Goal: Transaction & Acquisition: Book appointment/travel/reservation

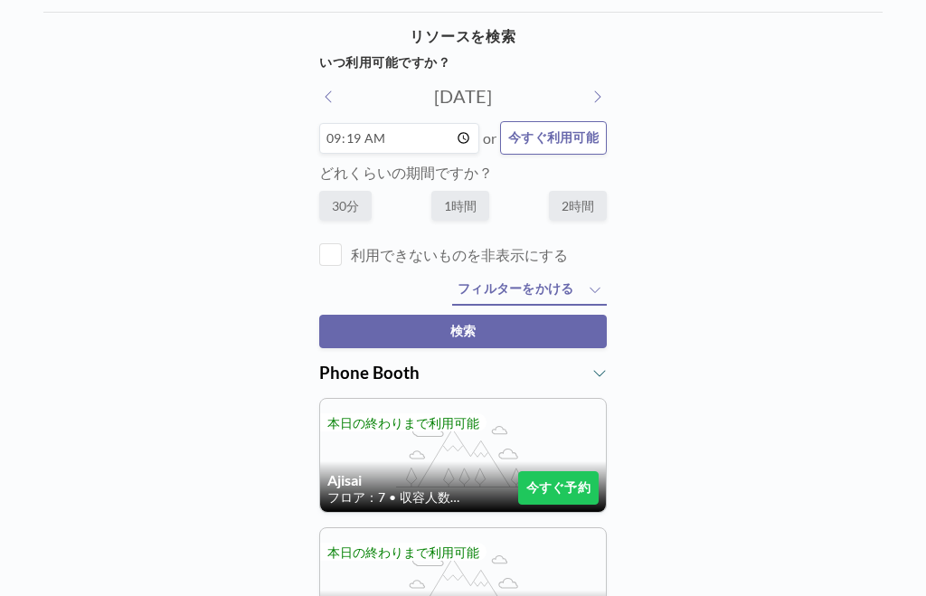
scroll to position [64, 0]
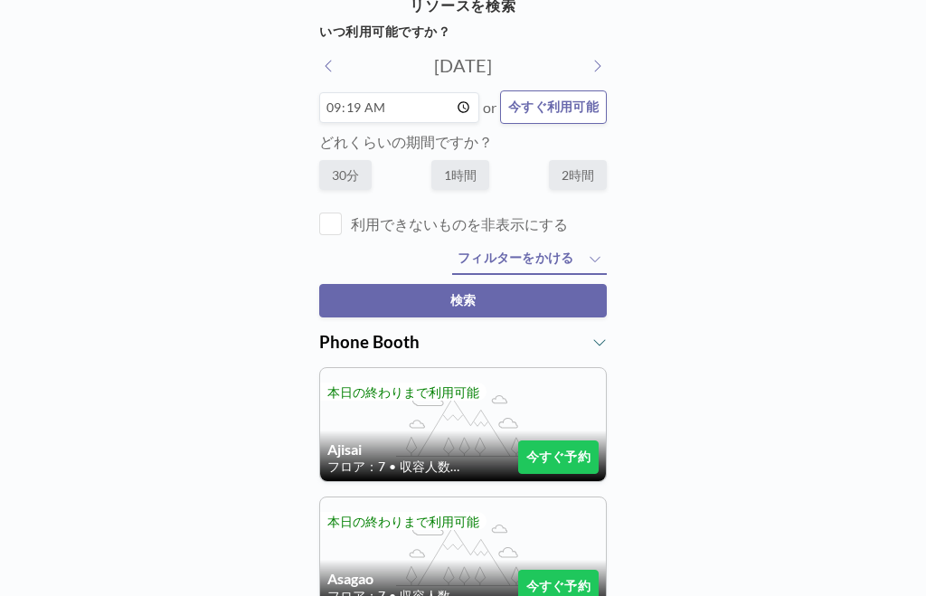
click at [438, 118] on input "09:19" at bounding box center [399, 107] width 160 height 31
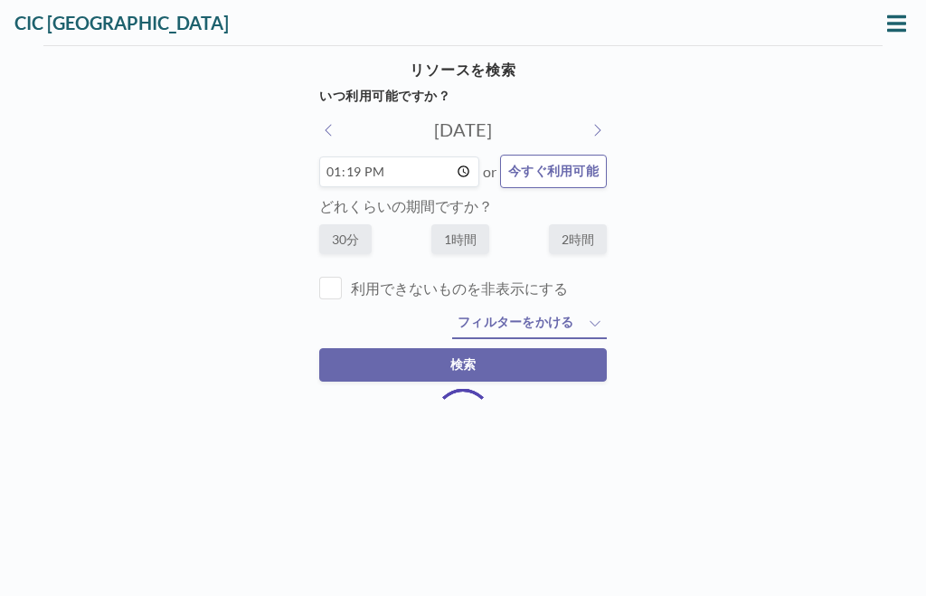
scroll to position [0, 0]
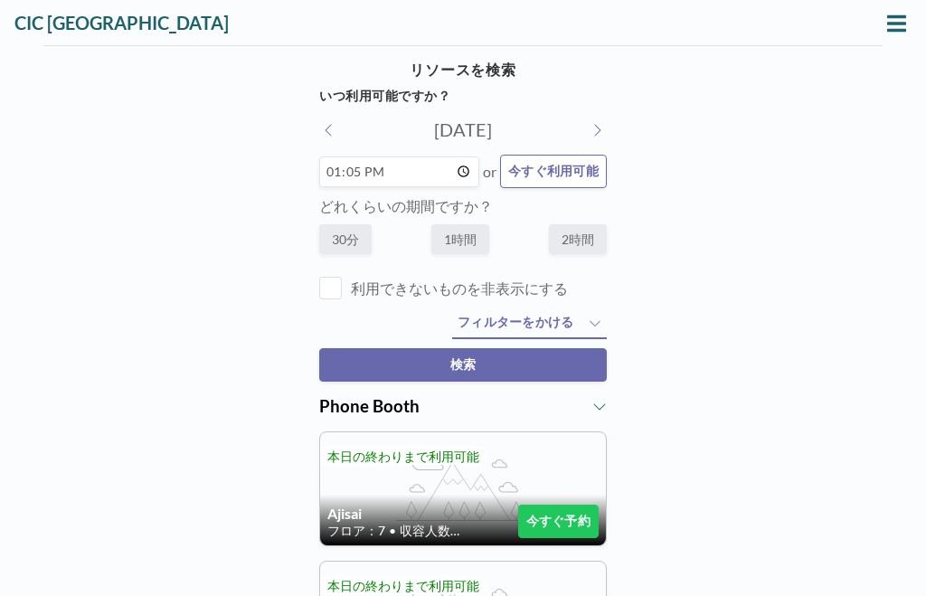
type input "13:00"
click at [459, 247] on label "1時間" at bounding box center [460, 239] width 58 height 30
radio input "true"
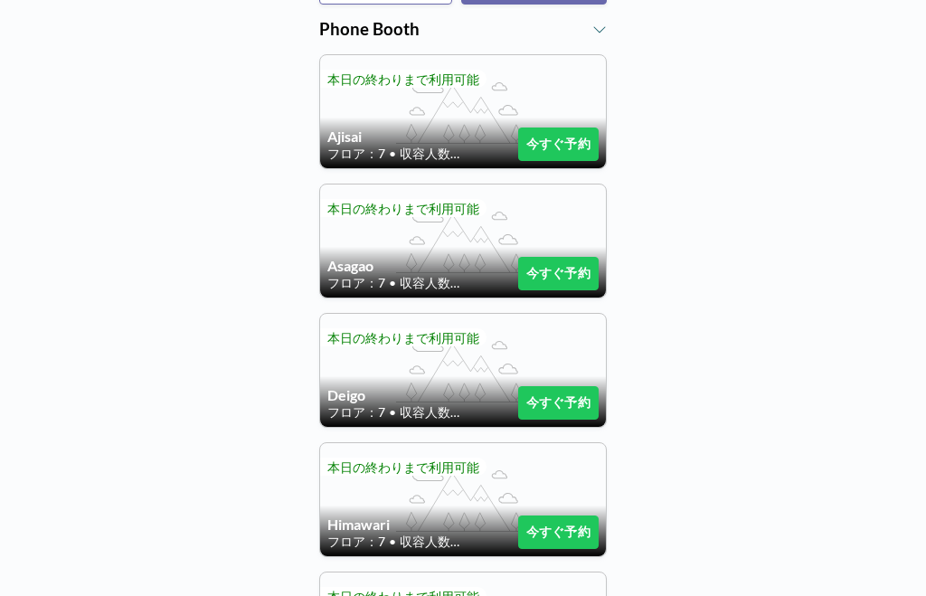
scroll to position [378, 0]
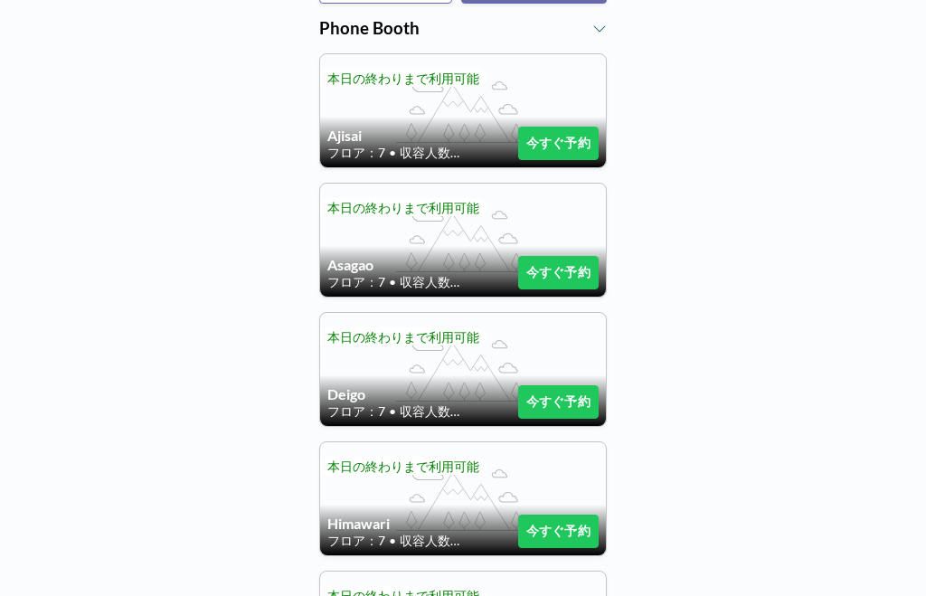
click at [563, 285] on button "今すぐ予約" at bounding box center [558, 272] width 80 height 33
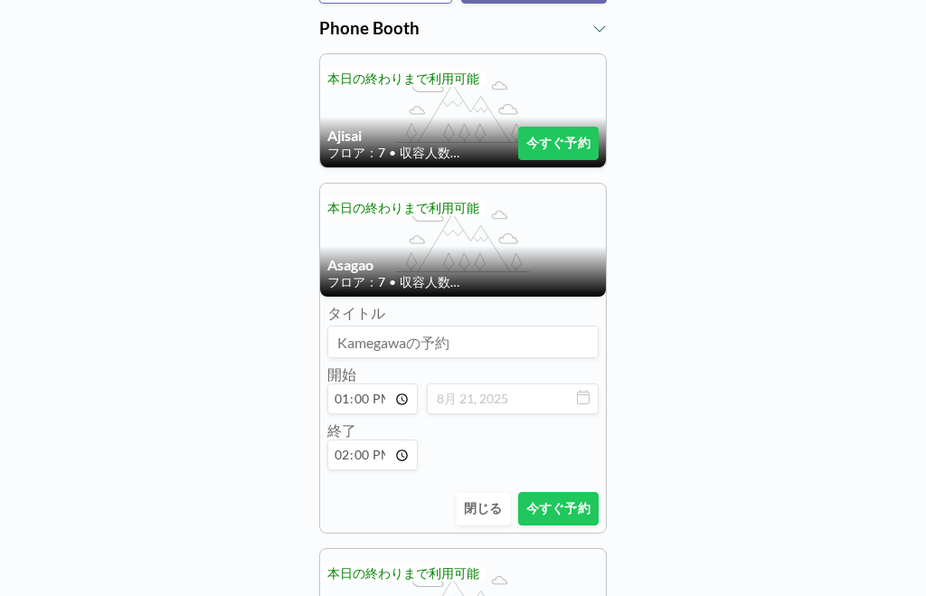
click at [573, 520] on button "今すぐ予約" at bounding box center [558, 508] width 80 height 33
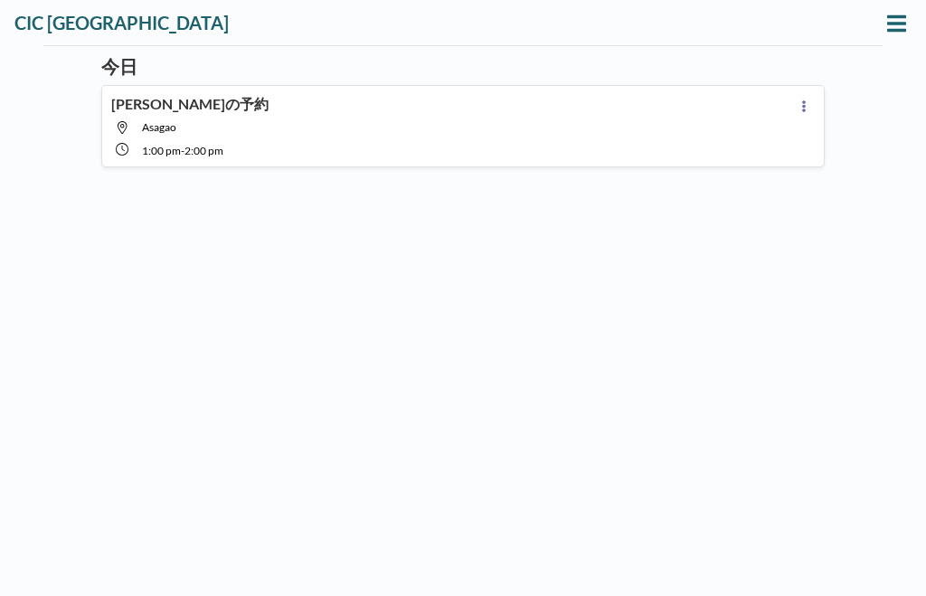
click at [802, 107] on icon at bounding box center [804, 106] width 4 height 12
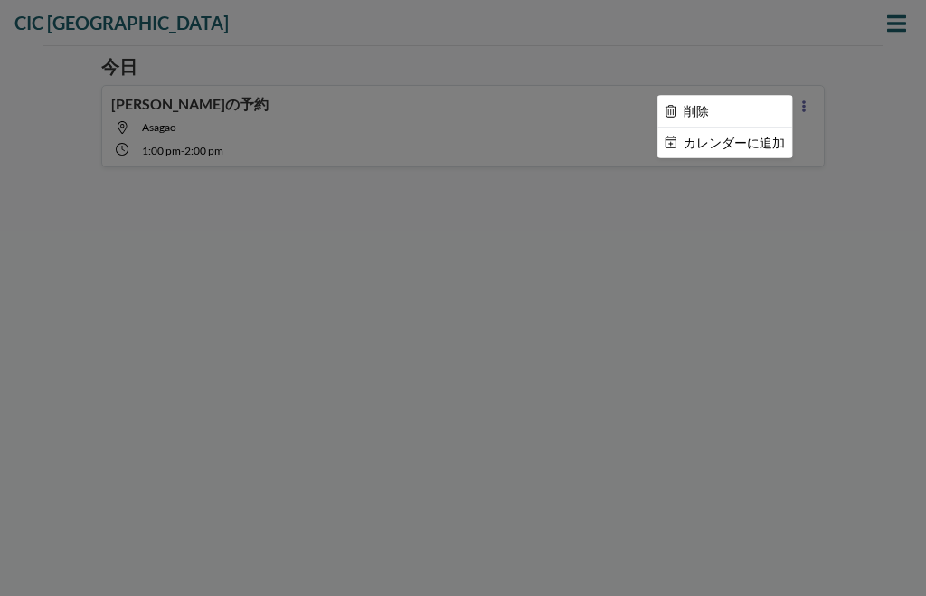
click at [855, 151] on div at bounding box center [463, 298] width 926 height 596
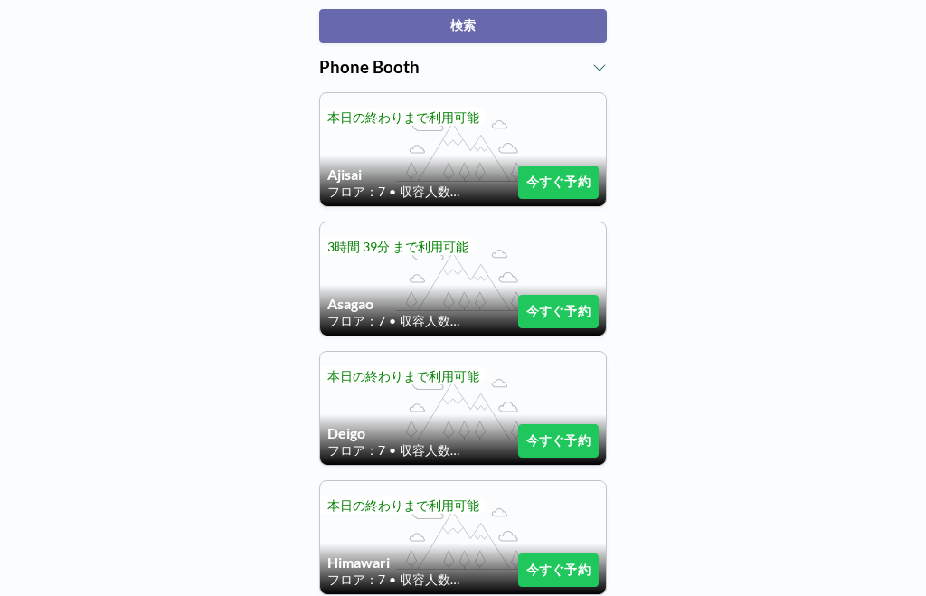
scroll to position [326, 0]
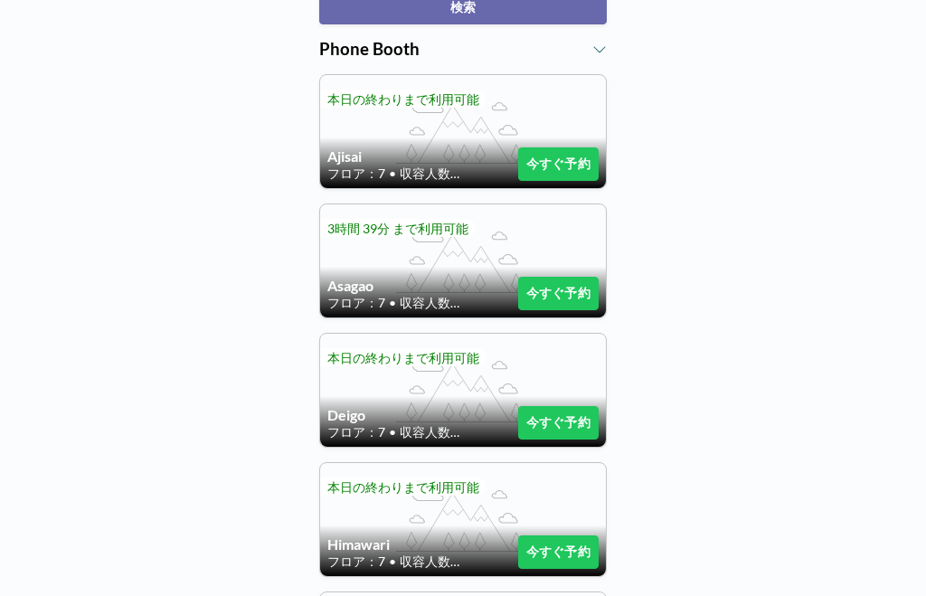
scroll to position [360, 0]
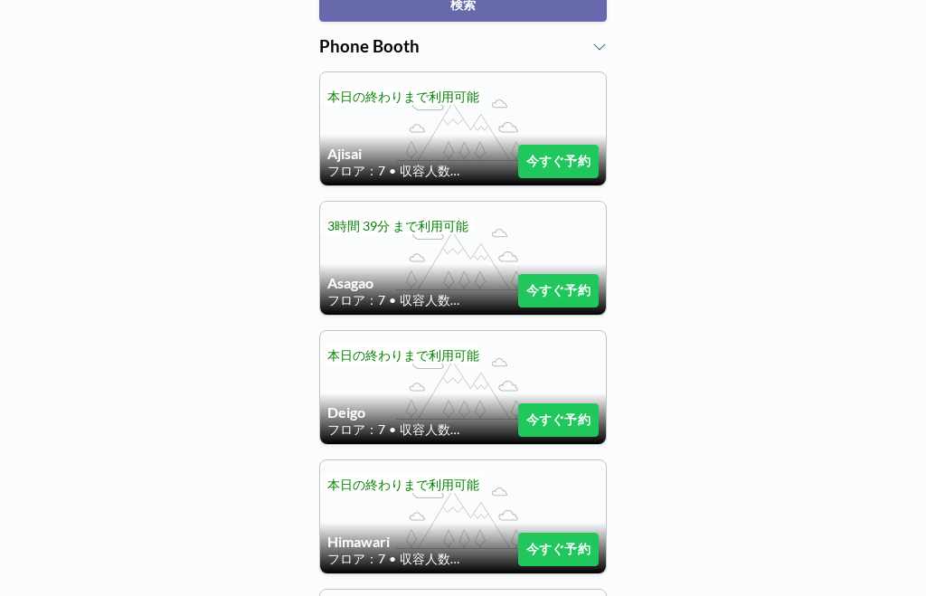
click at [430, 233] on span "3時間 39分 まで利用可能" at bounding box center [397, 225] width 141 height 15
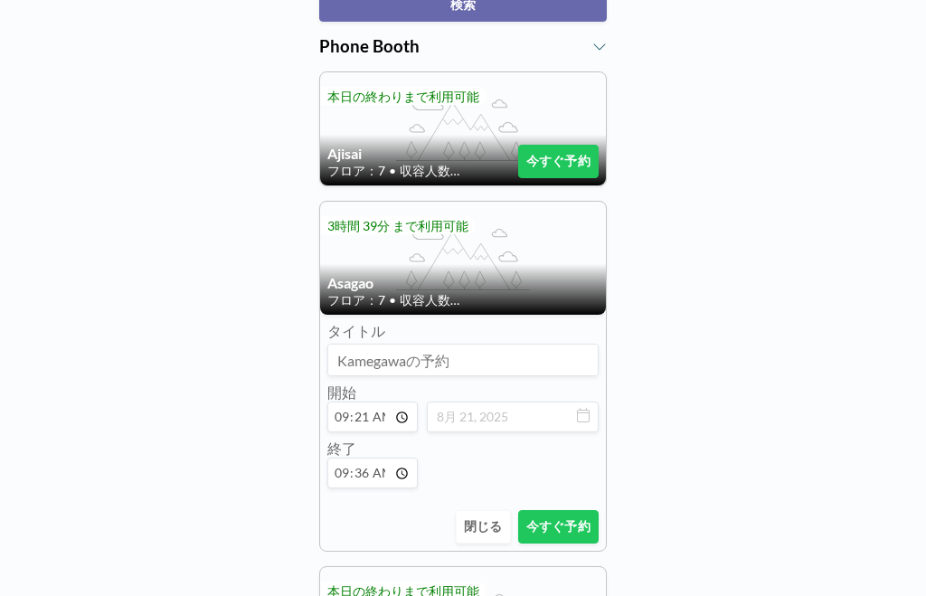
click at [383, 416] on input "09:21" at bounding box center [372, 417] width 90 height 31
type input "14:21"
type input "14:36"
type input "14:00"
click at [387, 484] on input "14:36" at bounding box center [372, 473] width 90 height 31
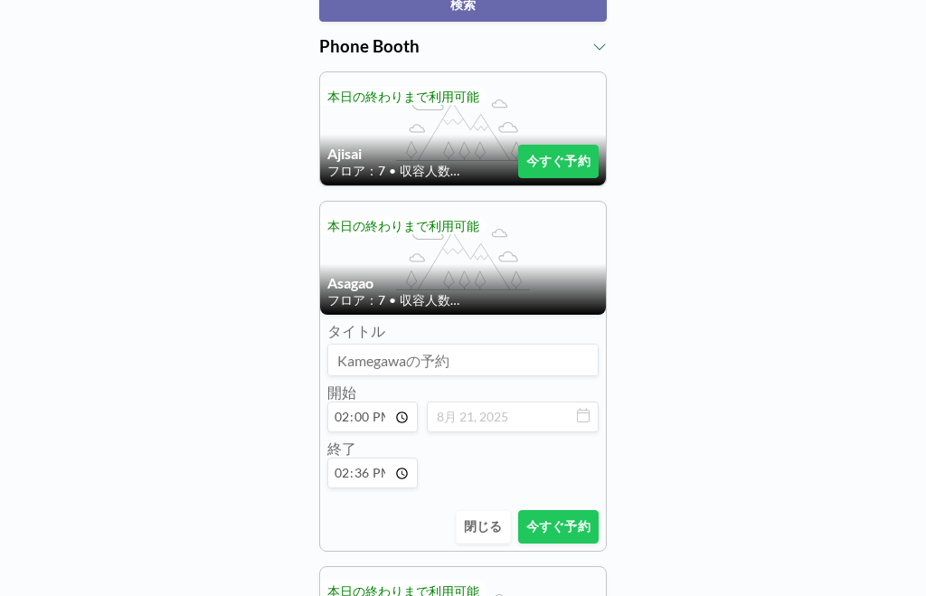
type input "14:30"
click at [576, 543] on button "今すぐ予約" at bounding box center [558, 526] width 80 height 33
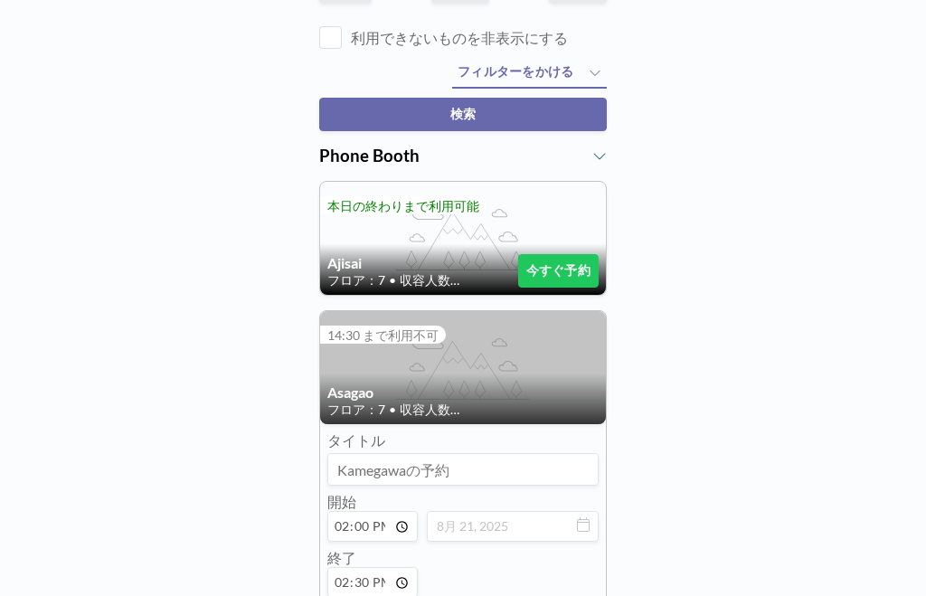
scroll to position [251, 0]
